Goal: Book appointment/travel/reservation

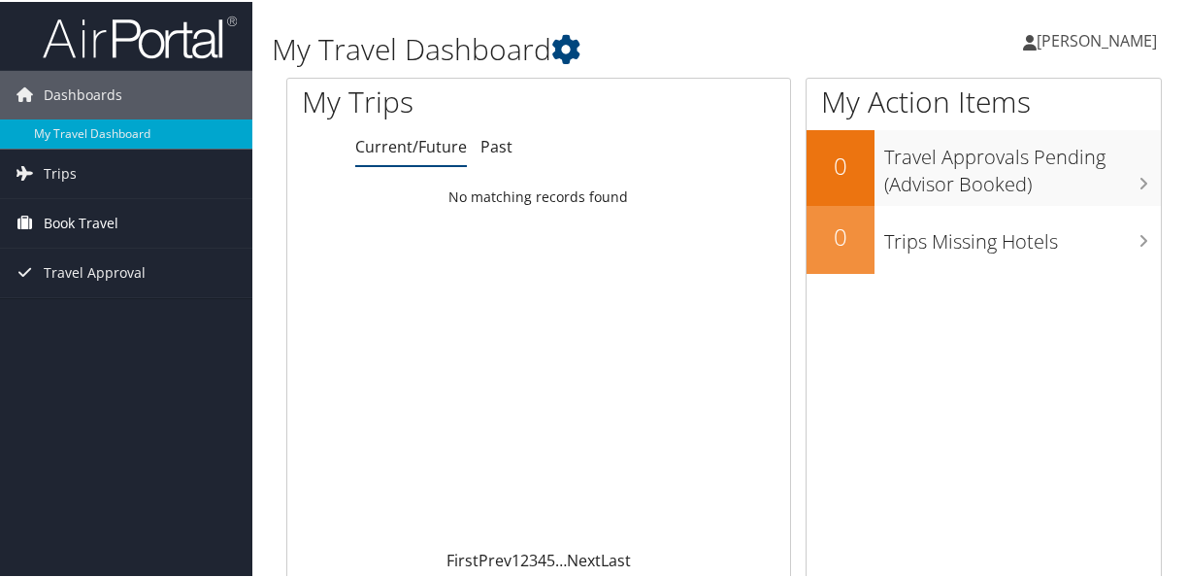
click at [99, 212] on span "Book Travel" at bounding box center [81, 221] width 75 height 49
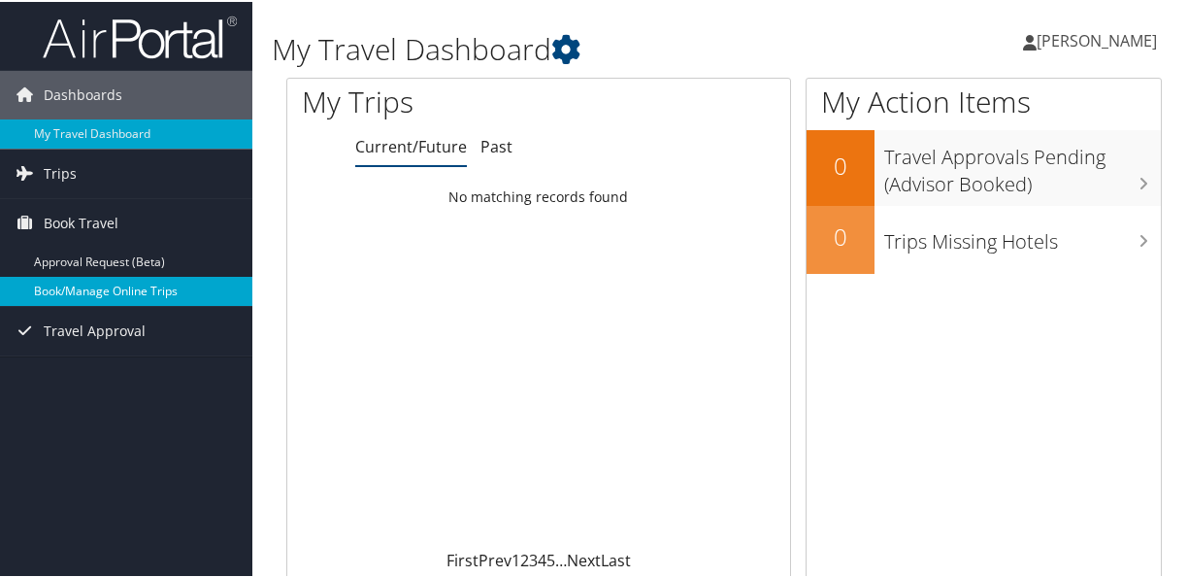
click at [117, 292] on link "Book/Manage Online Trips" at bounding box center [126, 289] width 252 height 29
